Goal: Information Seeking & Learning: Learn about a topic

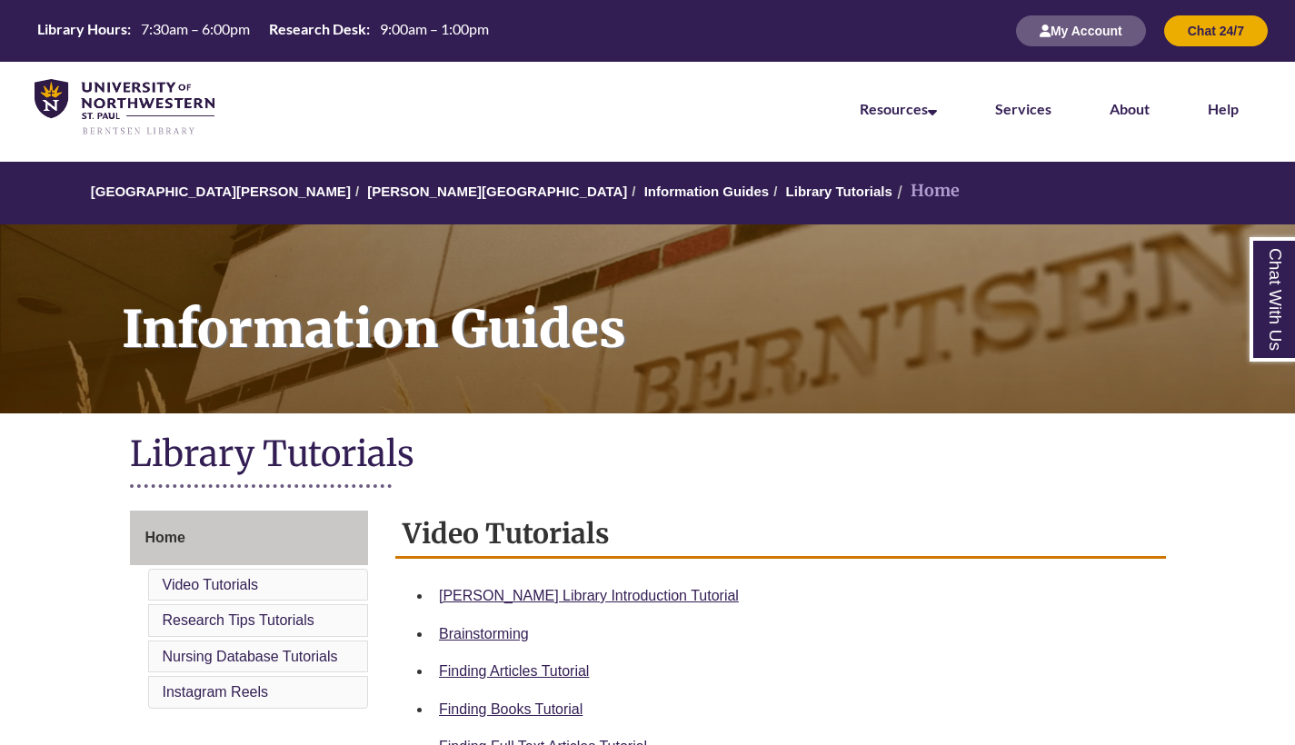
click at [628, 584] on div "[PERSON_NAME] Library Introduction Tutorial" at bounding box center [795, 596] width 712 height 24
click at [617, 600] on link "Berntsen Library Introduction Tutorial" at bounding box center [589, 595] width 300 height 15
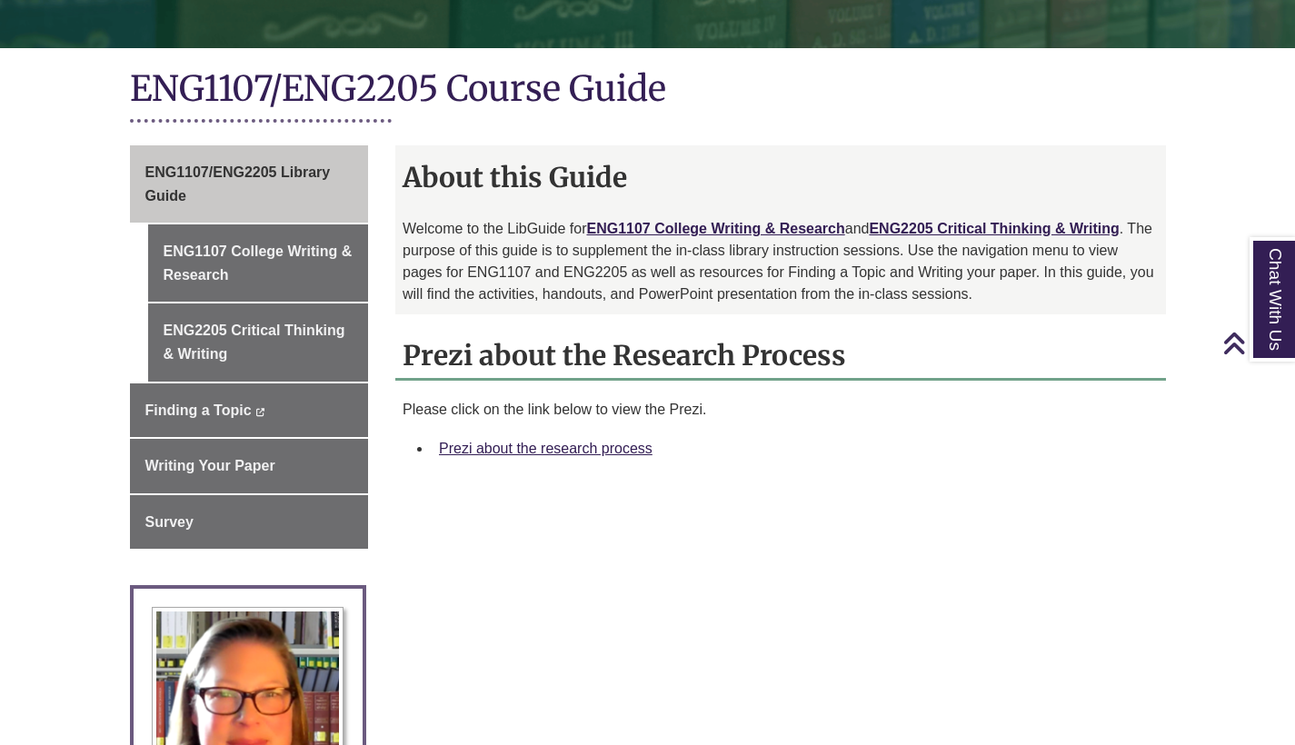
scroll to position [371, 0]
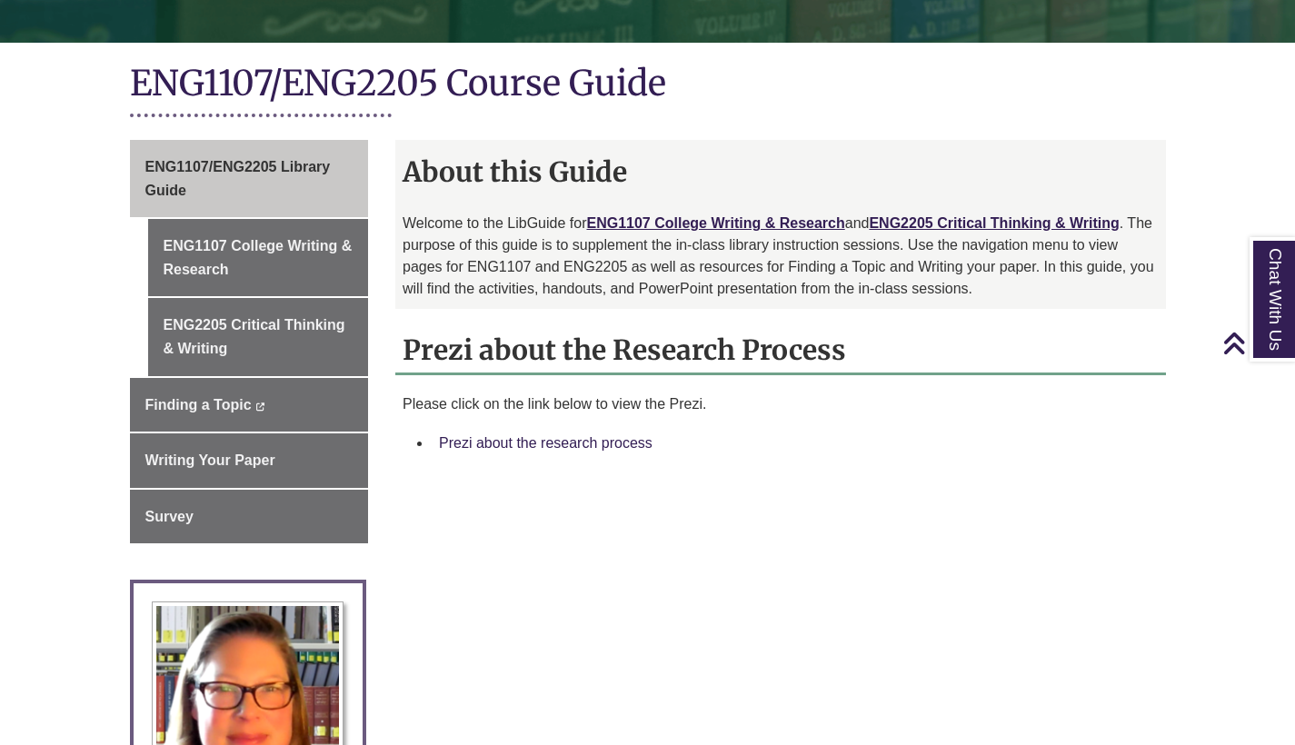
click at [642, 443] on link "Prezi about the research process" at bounding box center [546, 442] width 214 height 15
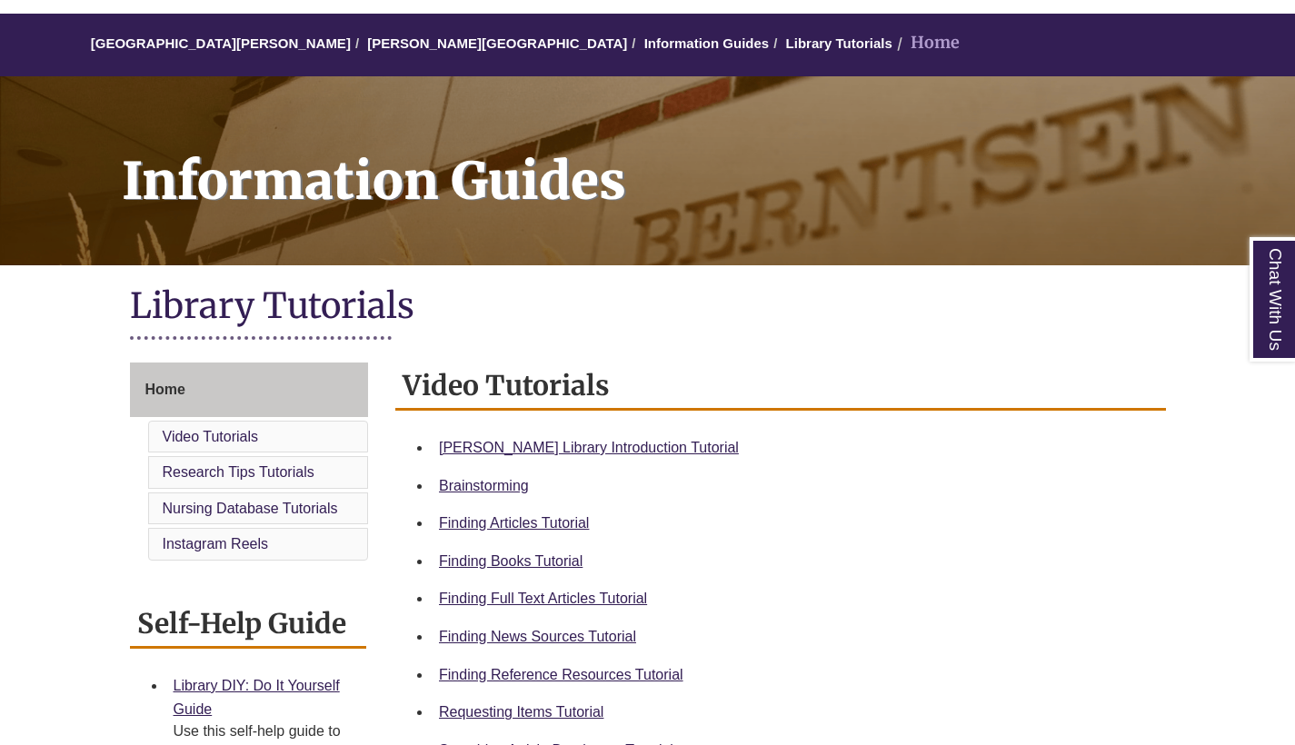
scroll to position [151, 0]
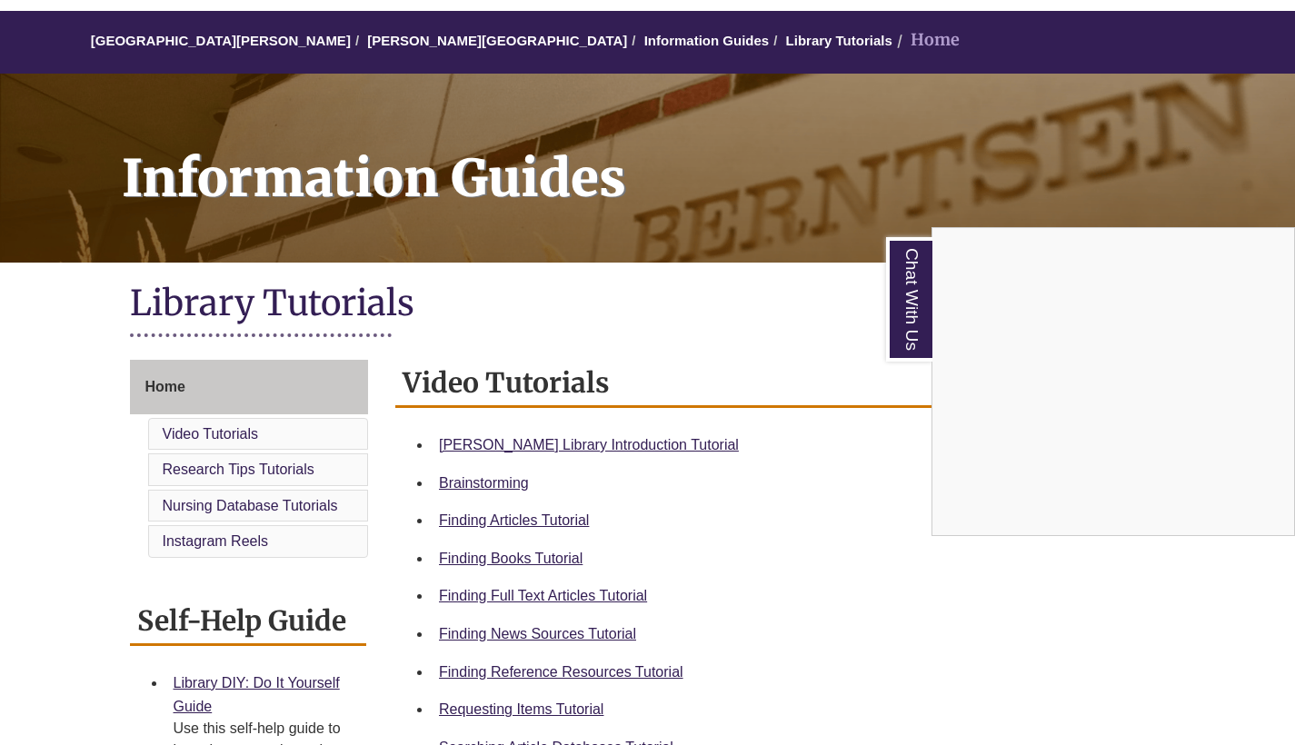
click at [757, 33] on div "Chat With Us" at bounding box center [647, 372] width 1295 height 745
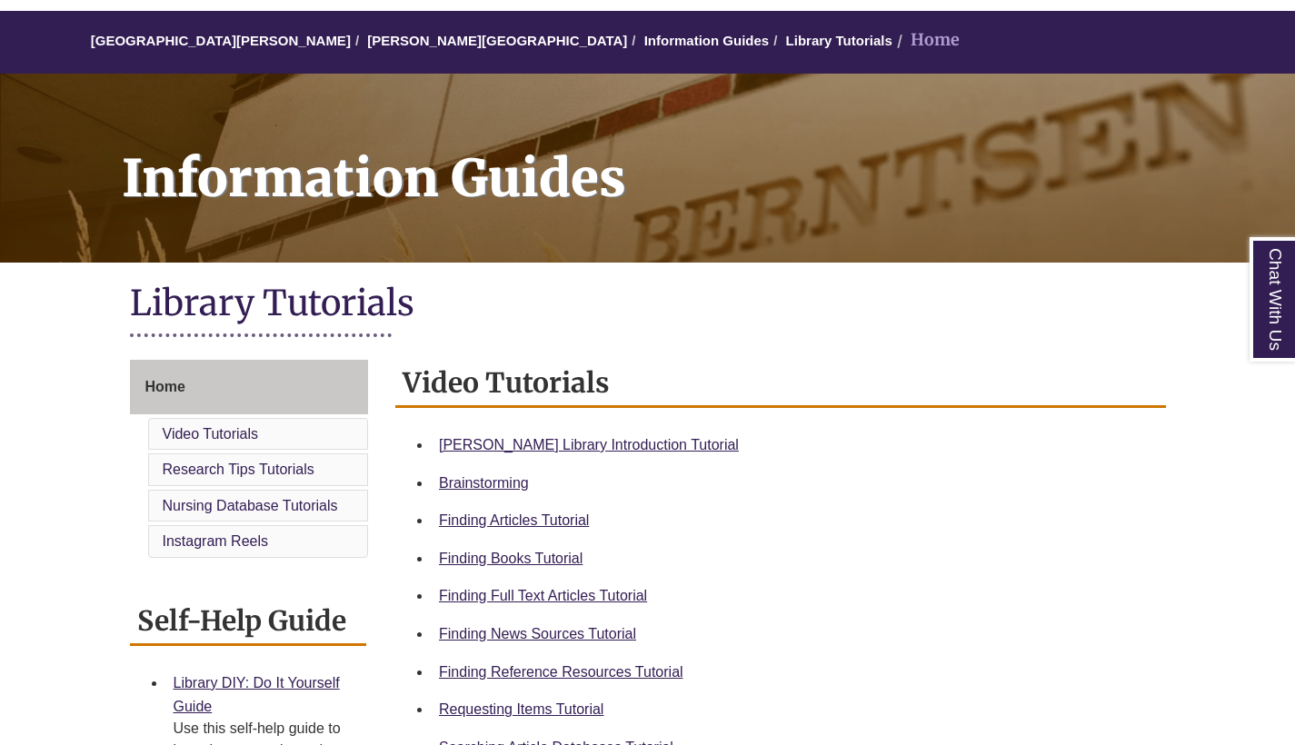
click at [892, 45] on li "Home" at bounding box center [925, 40] width 67 height 26
click at [190, 380] on link "Home" at bounding box center [249, 387] width 239 height 55
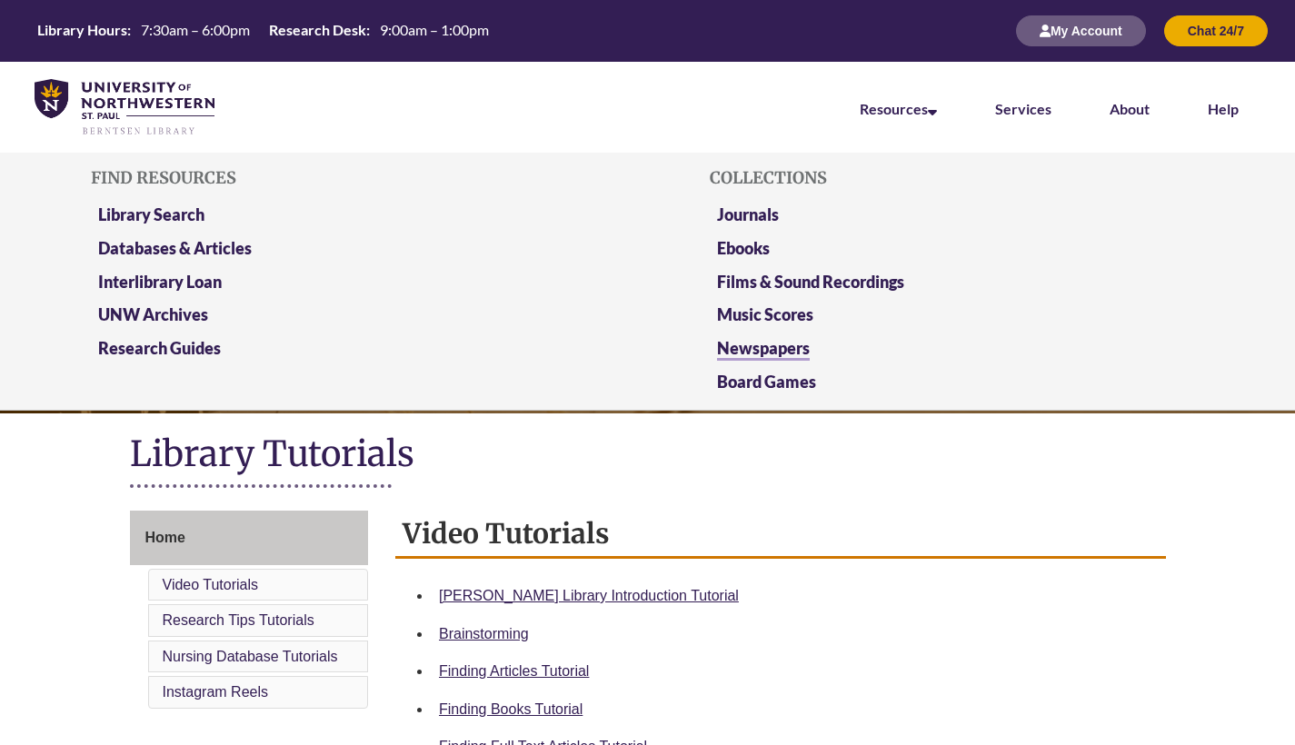
click at [788, 347] on link "Newspapers" at bounding box center [763, 349] width 93 height 23
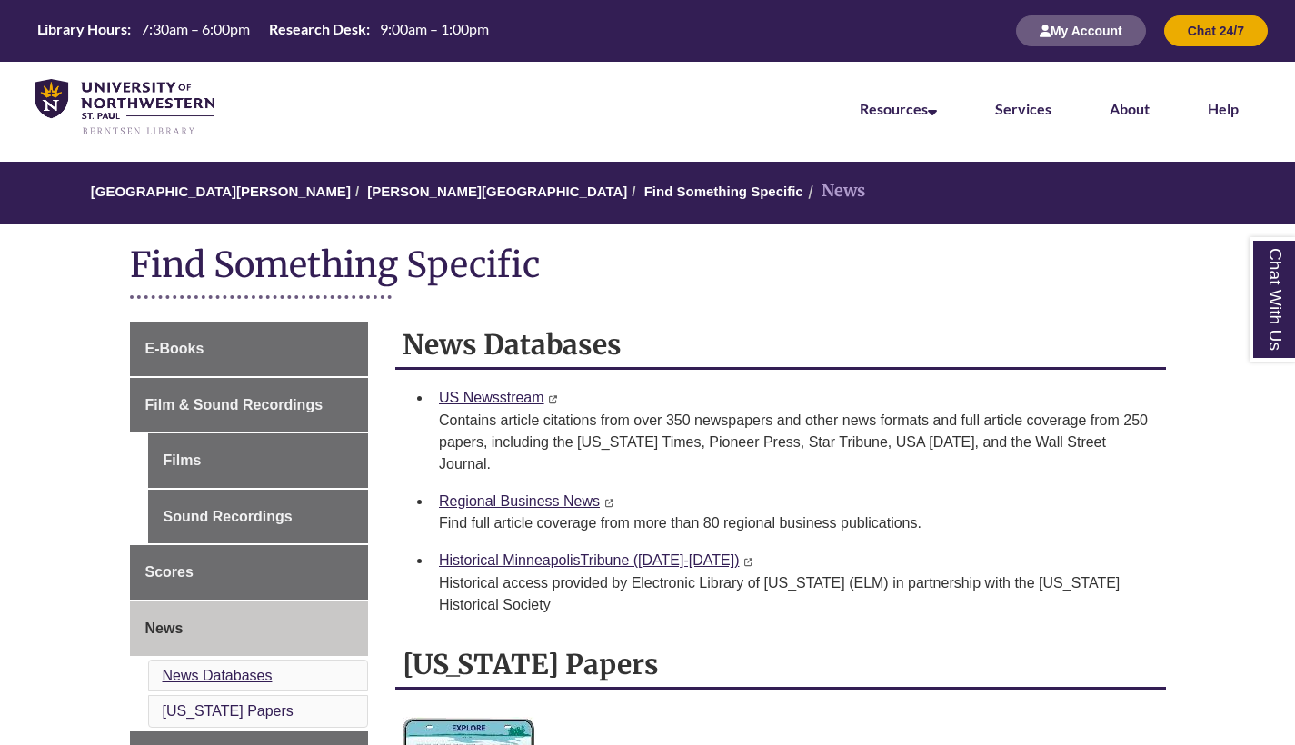
click at [254, 675] on link "News Databases" at bounding box center [218, 675] width 110 height 15
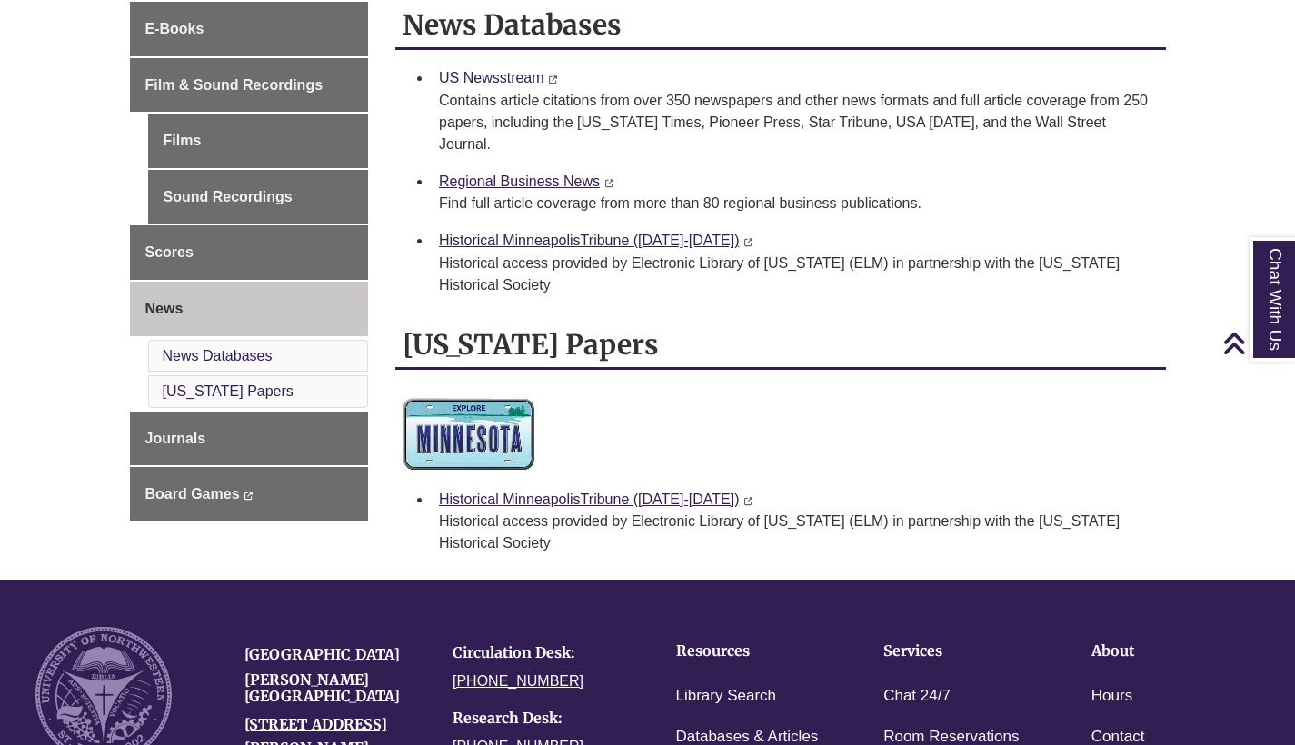
click at [540, 79] on link "US Newsstream" at bounding box center [491, 77] width 105 height 15
